Goal: Find specific page/section: Find specific page/section

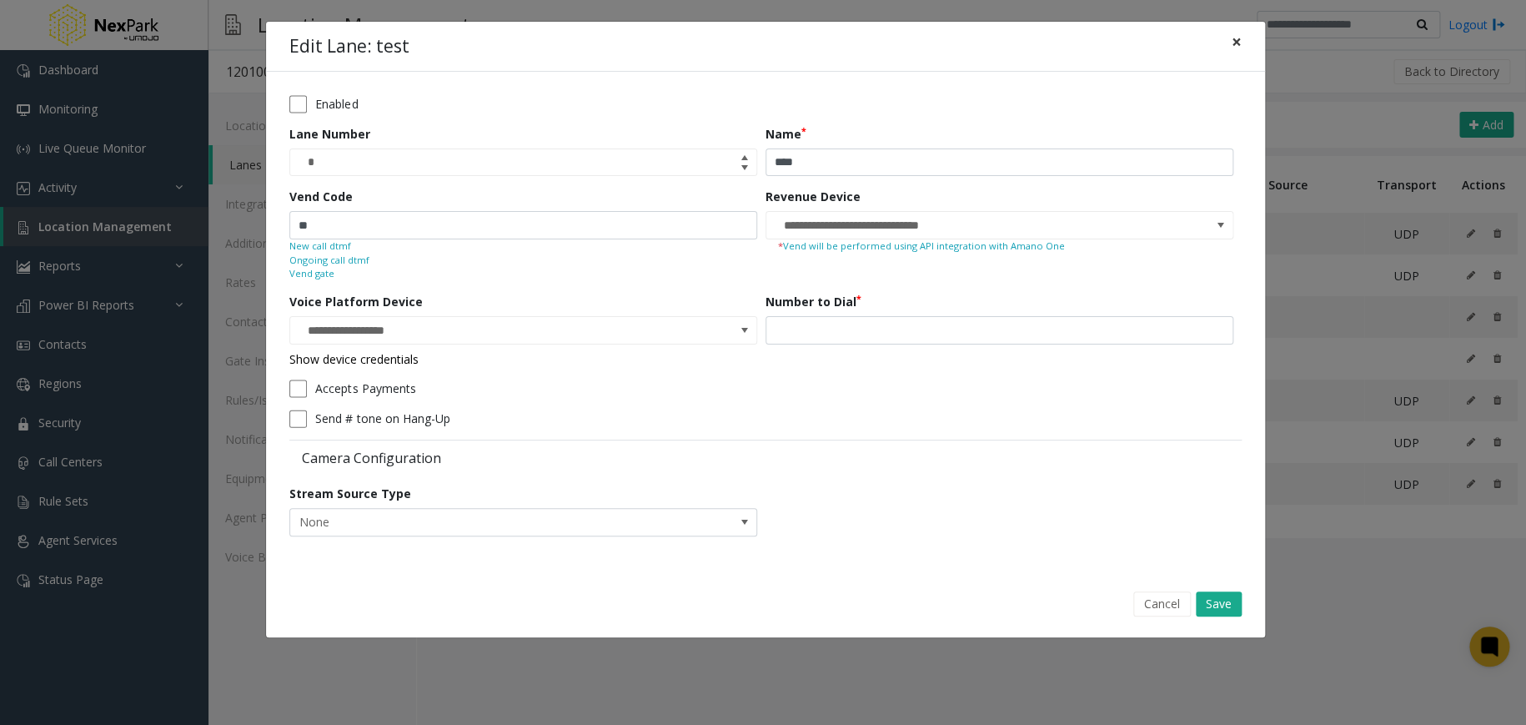
click at [1241, 45] on button "×" at bounding box center [1236, 42] width 33 height 41
